Goal: Find specific page/section: Find specific page/section

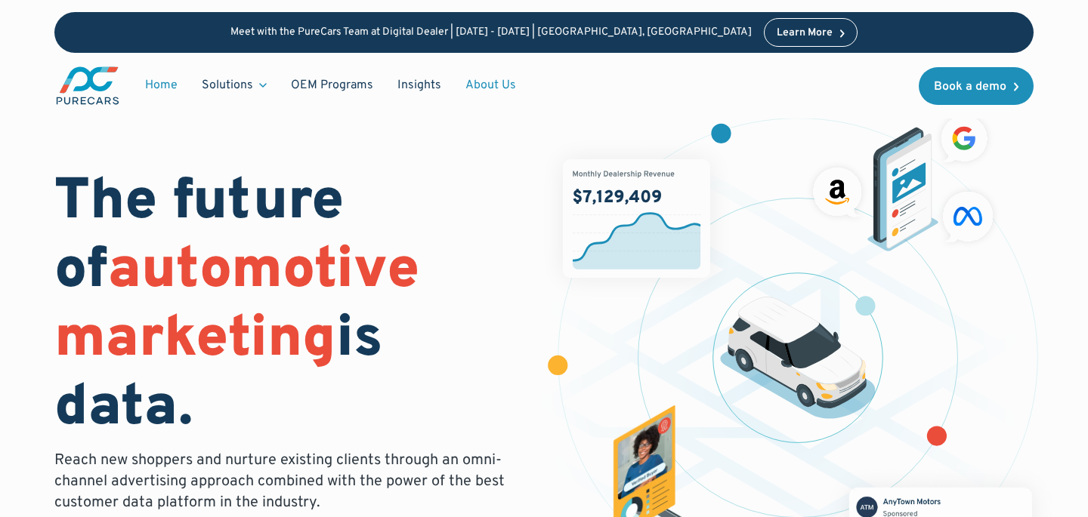
click at [483, 82] on link "About Us" at bounding box center [490, 85] width 75 height 29
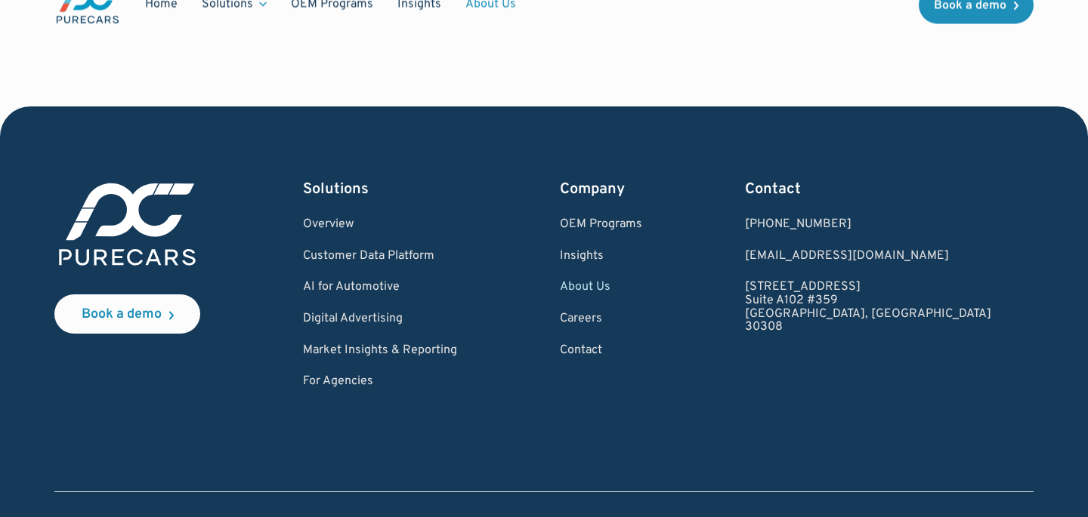
scroll to position [4377, 0]
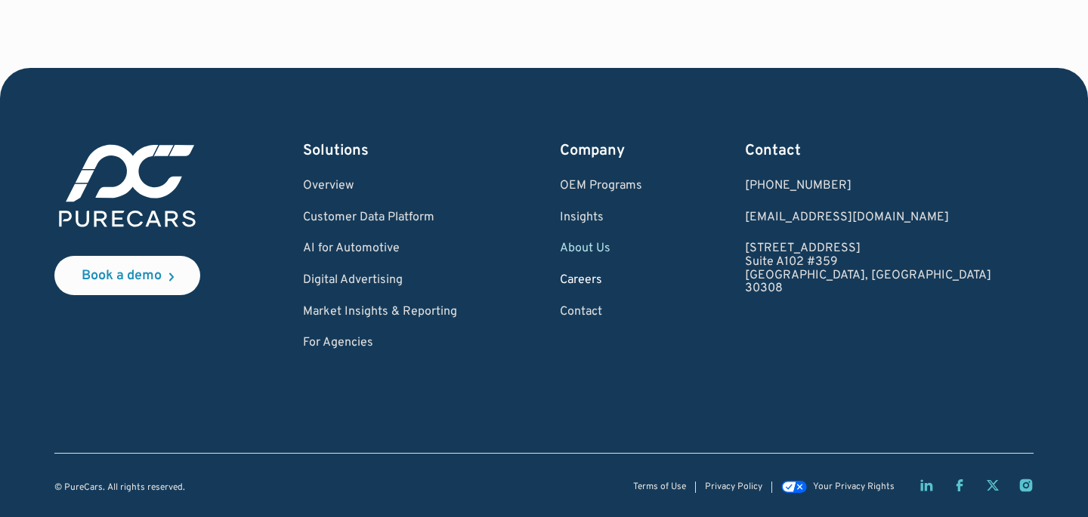
click at [642, 278] on link "Careers" at bounding box center [601, 281] width 82 height 14
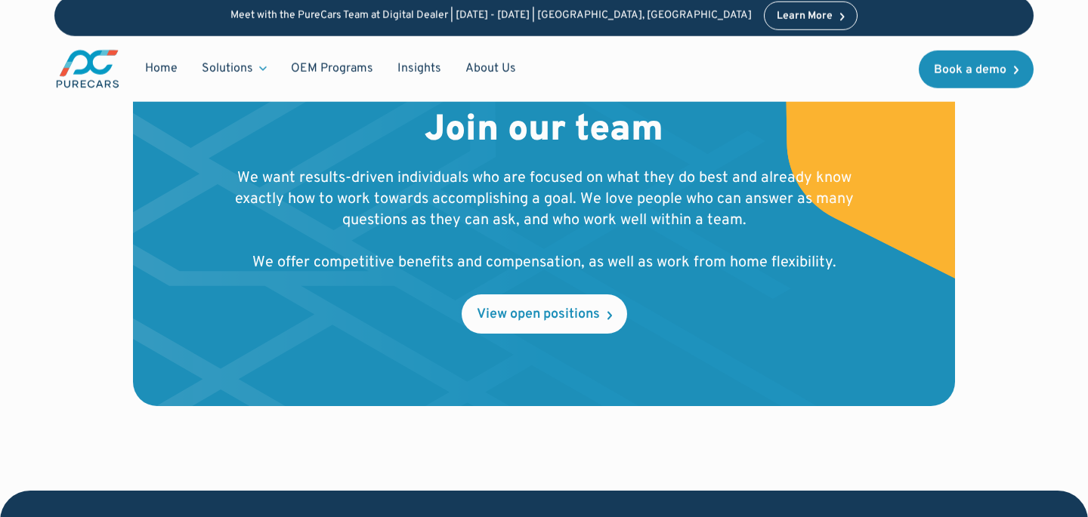
scroll to position [1631, 0]
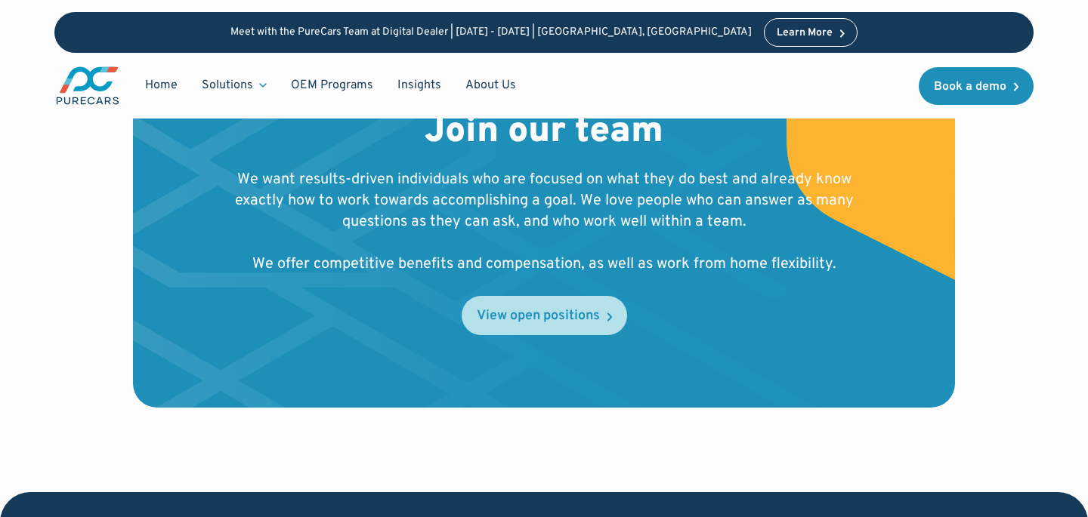
click at [502, 321] on div "View open positions" at bounding box center [538, 317] width 123 height 14
